Goal: Find specific page/section: Find specific page/section

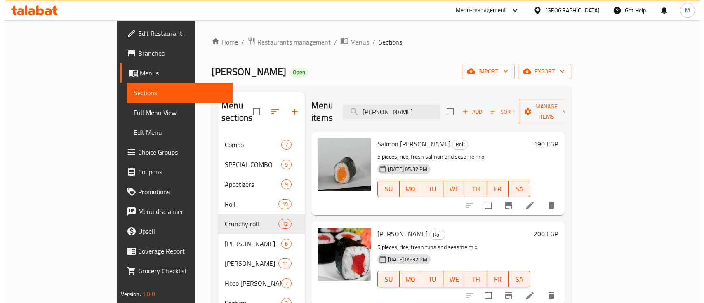
scroll to position [13, 0]
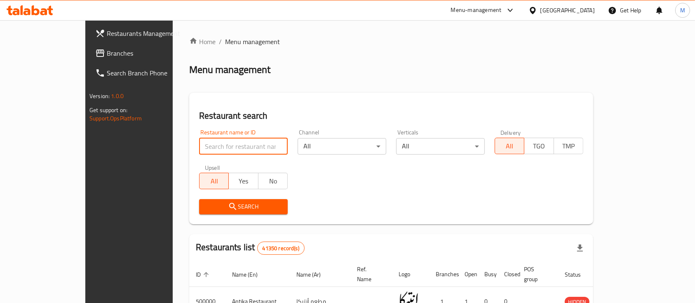
click at [199, 144] on input "search" at bounding box center [243, 146] width 89 height 16
type input "M"
type input "L"
type input "[PERSON_NAME]"
click button "Search" at bounding box center [243, 206] width 89 height 15
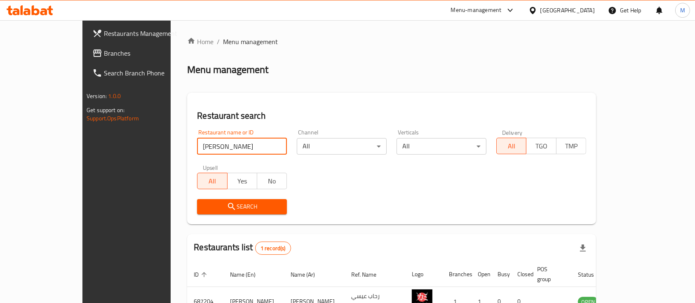
scroll to position [48, 0]
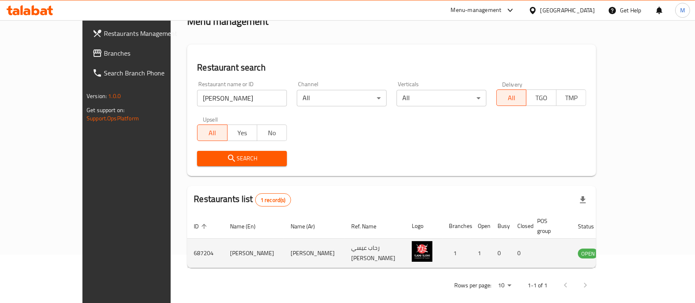
drag, startPoint x: 646, startPoint y: 244, endPoint x: 651, endPoint y: 245, distance: 5.2
click at [643, 245] on td "enhanced table" at bounding box center [629, 253] width 28 height 29
click at [631, 248] on icon "enhanced table" at bounding box center [626, 253] width 10 height 10
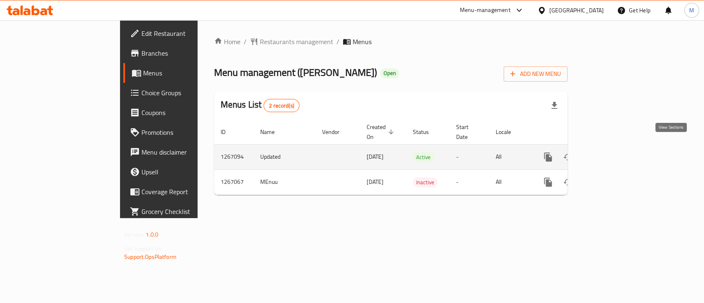
click at [612, 152] on icon "enhanced table" at bounding box center [607, 157] width 10 height 10
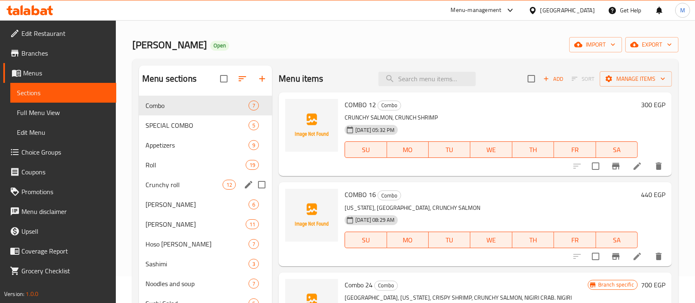
scroll to position [27, 0]
click at [406, 85] on input "search" at bounding box center [427, 78] width 97 height 14
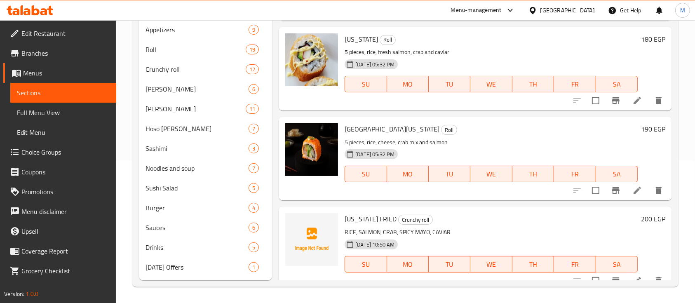
scroll to position [142, 0]
type input "CALIFORNIA"
